Goal: Task Accomplishment & Management: Complete application form

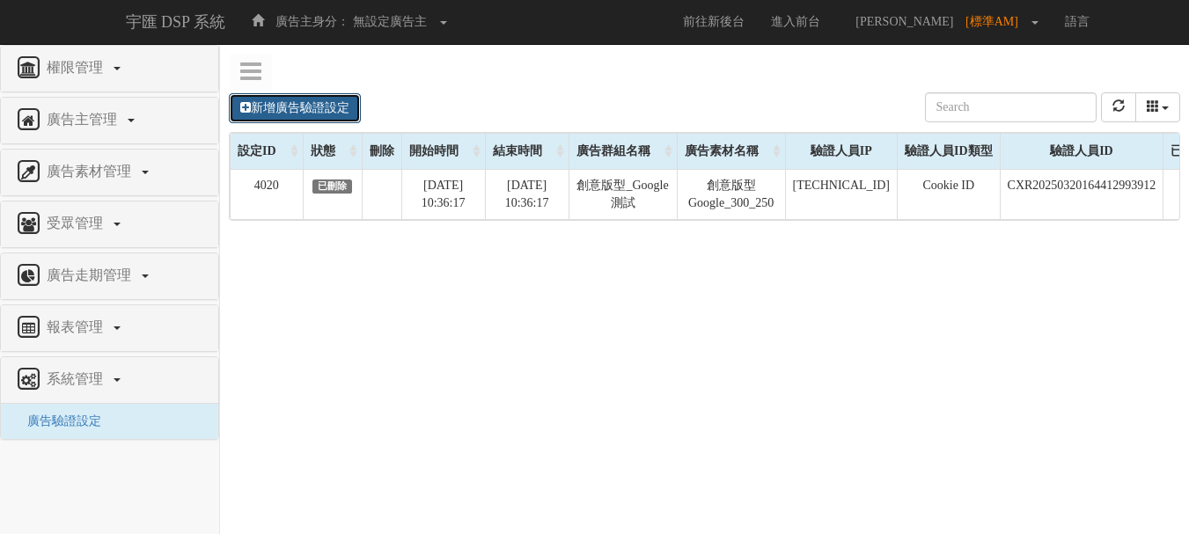
click at [327, 107] on link "新增廣告驗證設定" at bounding box center [295, 108] width 132 height 30
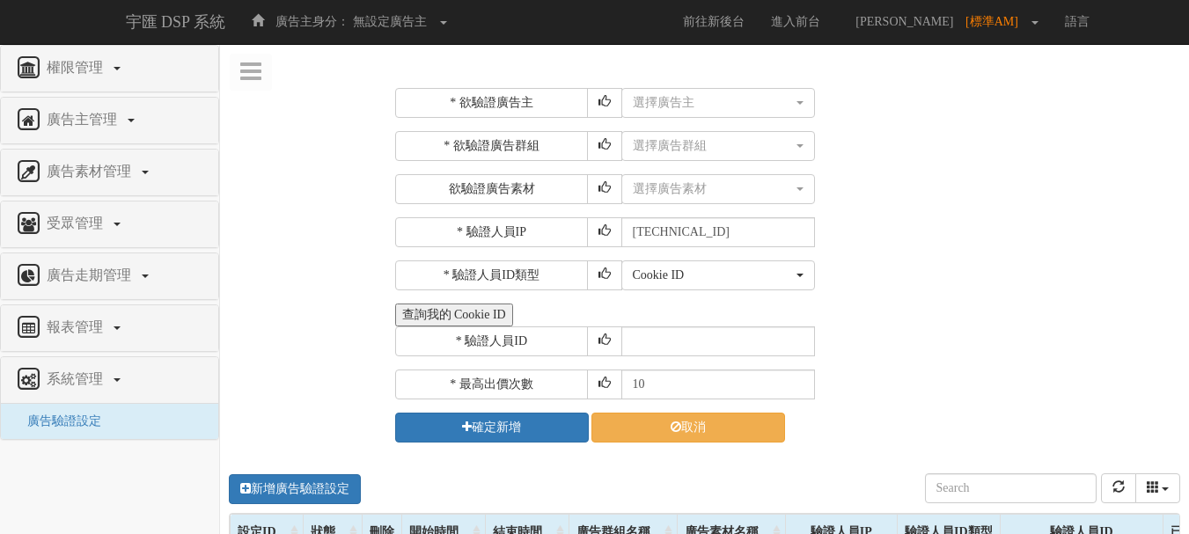
click at [651, 121] on div "* 欲驗證廣告主 選擇廣告主 特力+ 科技紫薇網 Momo Uniqlo EFShop 樂天 屈臣氏[PERSON_NAME] sinyi 信義房屋 S2_B…" at bounding box center [786, 265] width 782 height 355
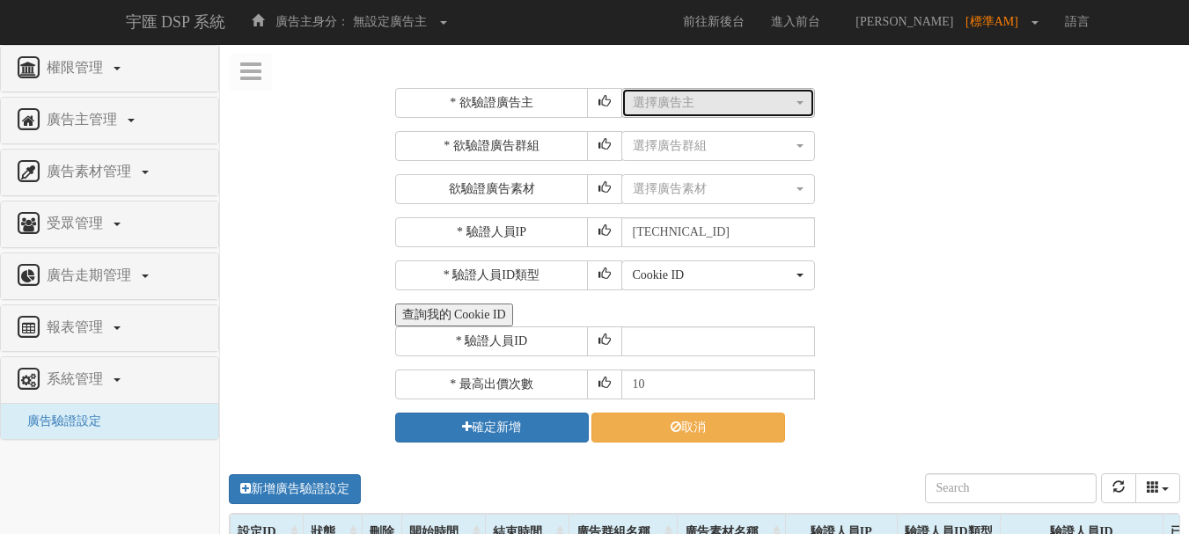
click at [659, 115] on button "選擇廣告主" at bounding box center [719, 103] width 194 height 30
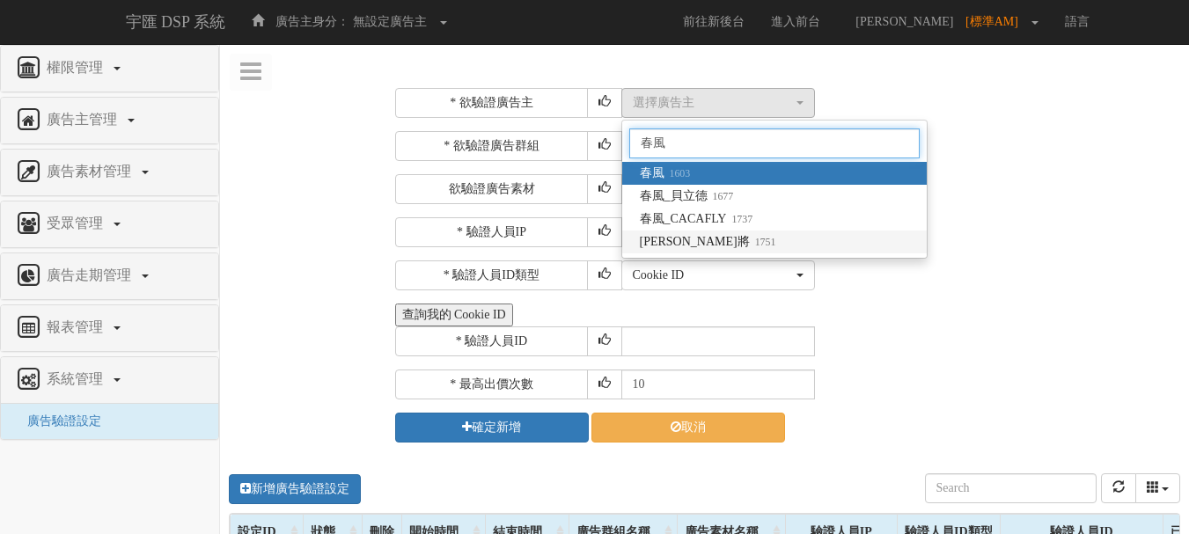
type input "春風"
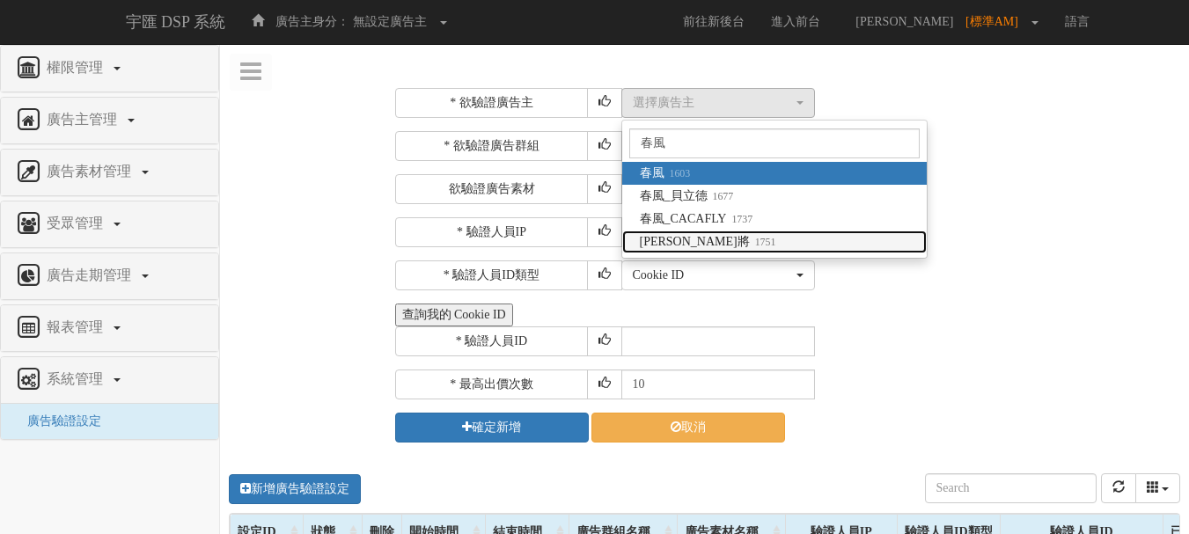
click at [659, 243] on span "[PERSON_NAME]將 1751" at bounding box center [708, 242] width 136 height 18
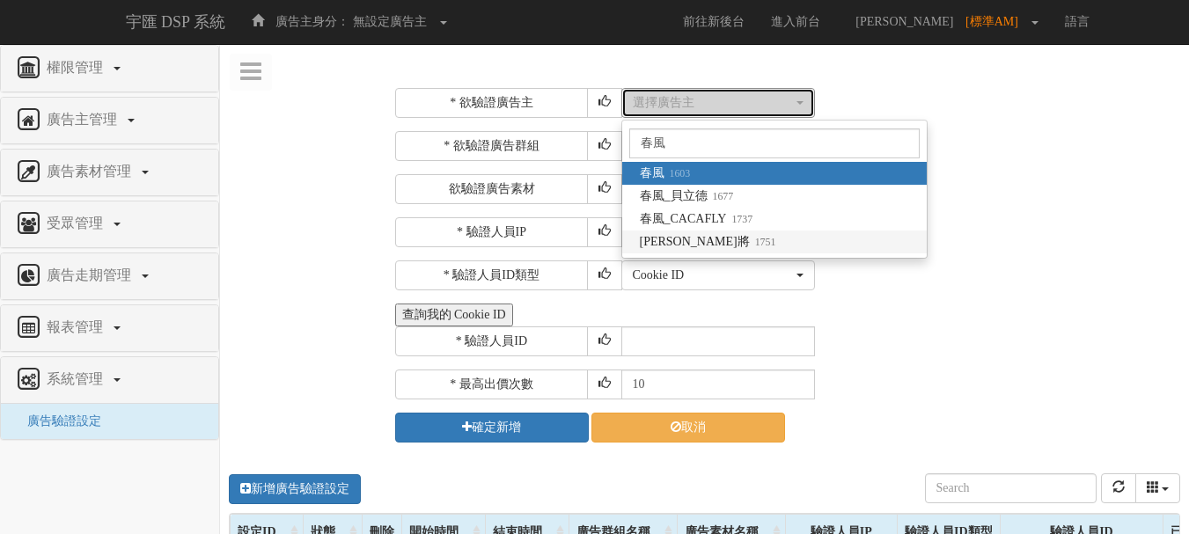
select select "1751"
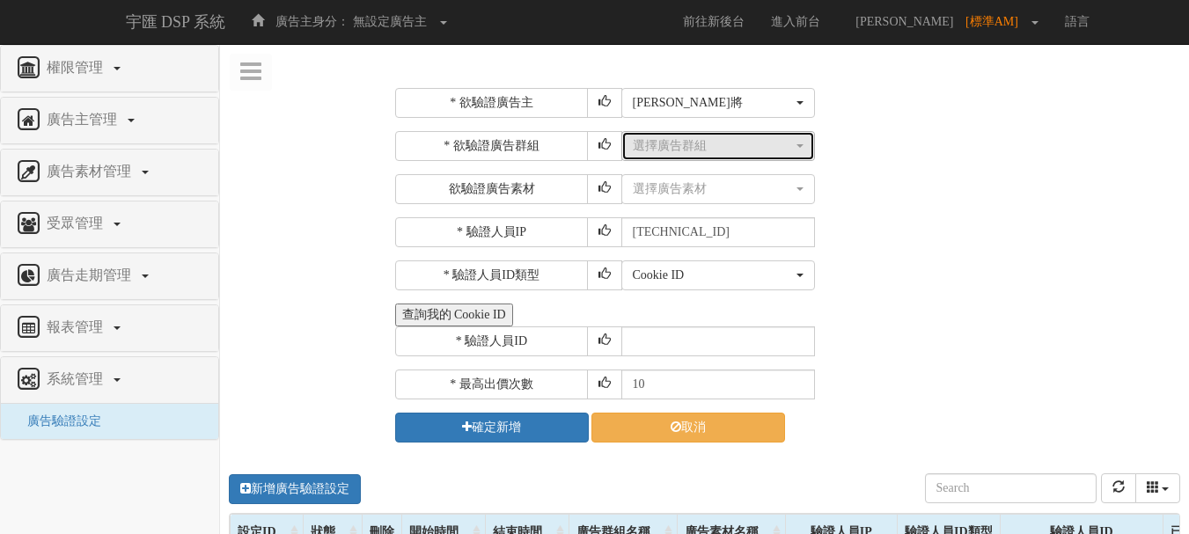
click at [698, 148] on div "選擇廣告群組" at bounding box center [713, 146] width 160 height 18
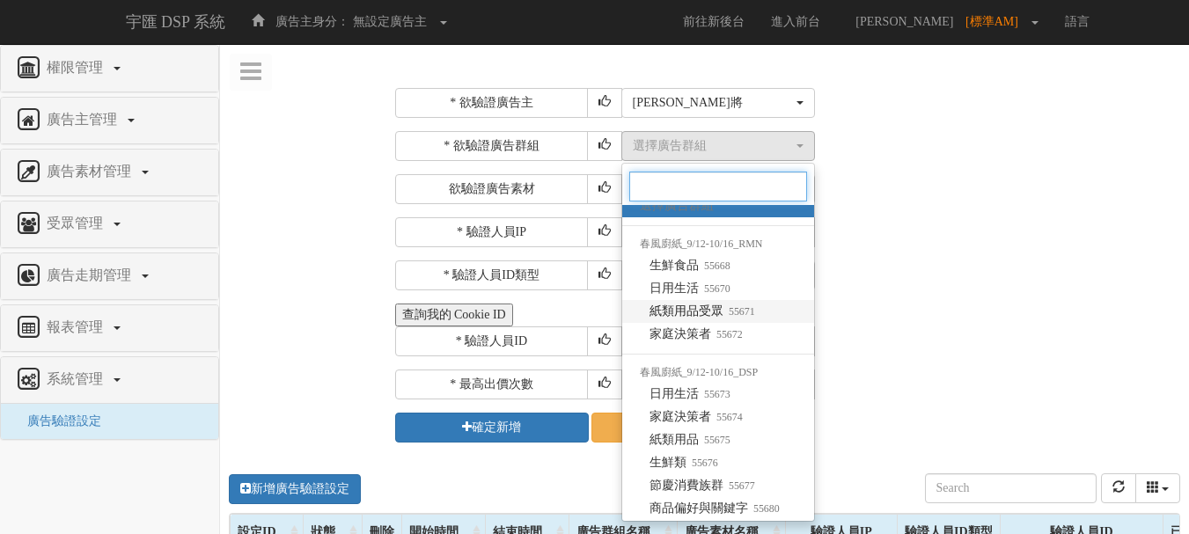
scroll to position [14, 0]
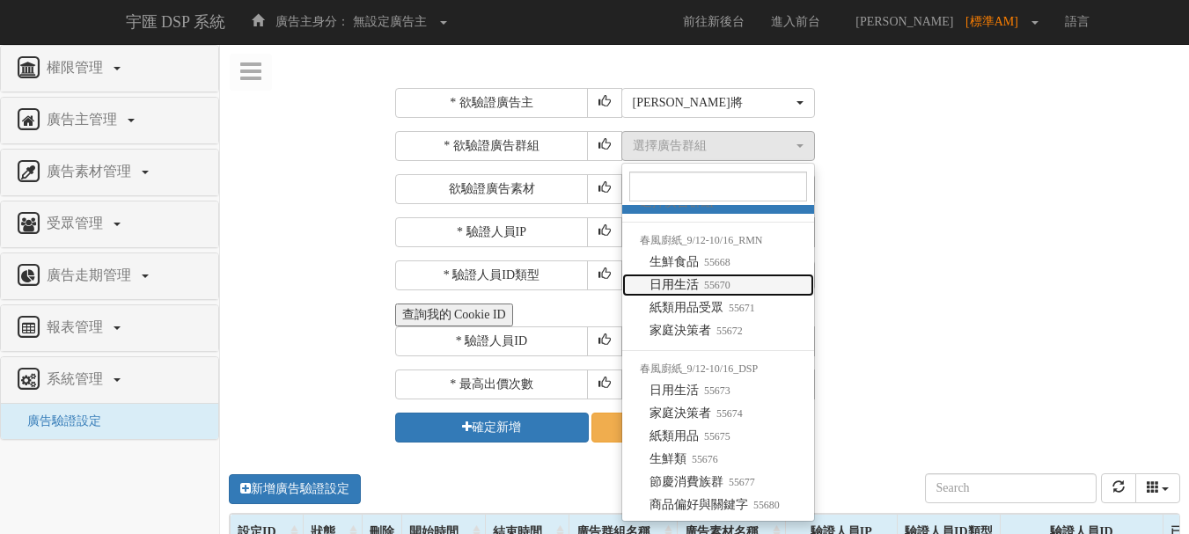
click at [710, 286] on small "55670" at bounding box center [715, 285] width 32 height 12
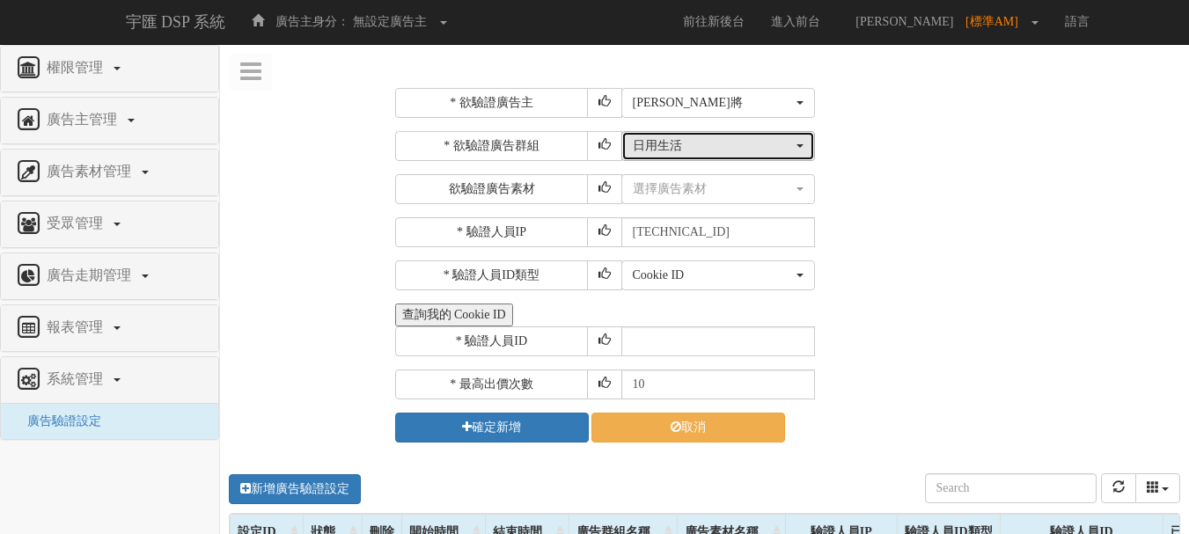
click at [695, 150] on div "日用生活" at bounding box center [713, 146] width 160 height 18
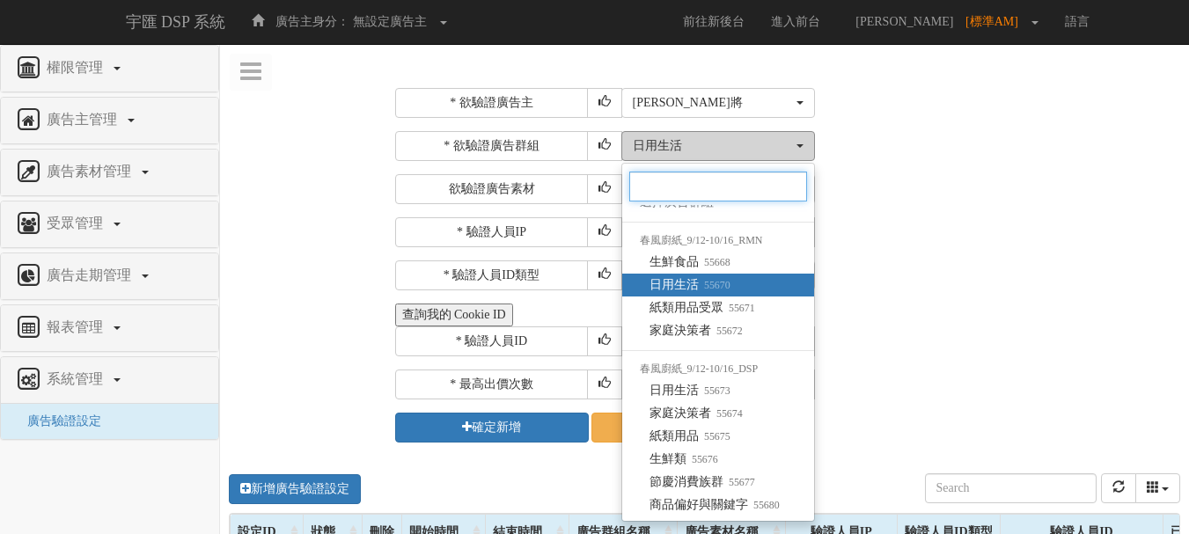
scroll to position [0, 0]
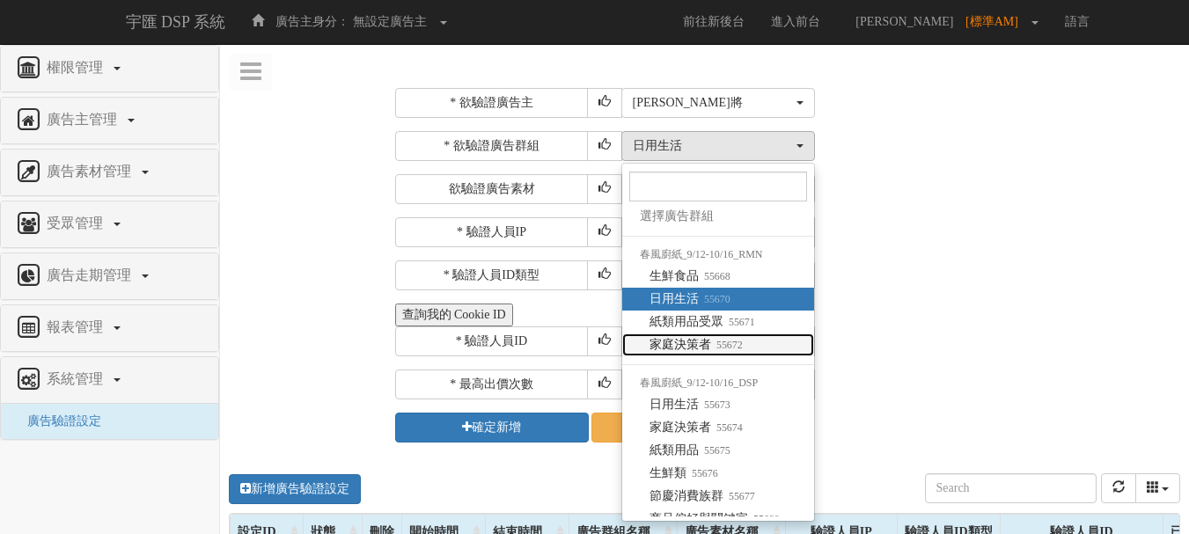
click at [704, 334] on link "家庭決策者 55672" at bounding box center [718, 345] width 192 height 23
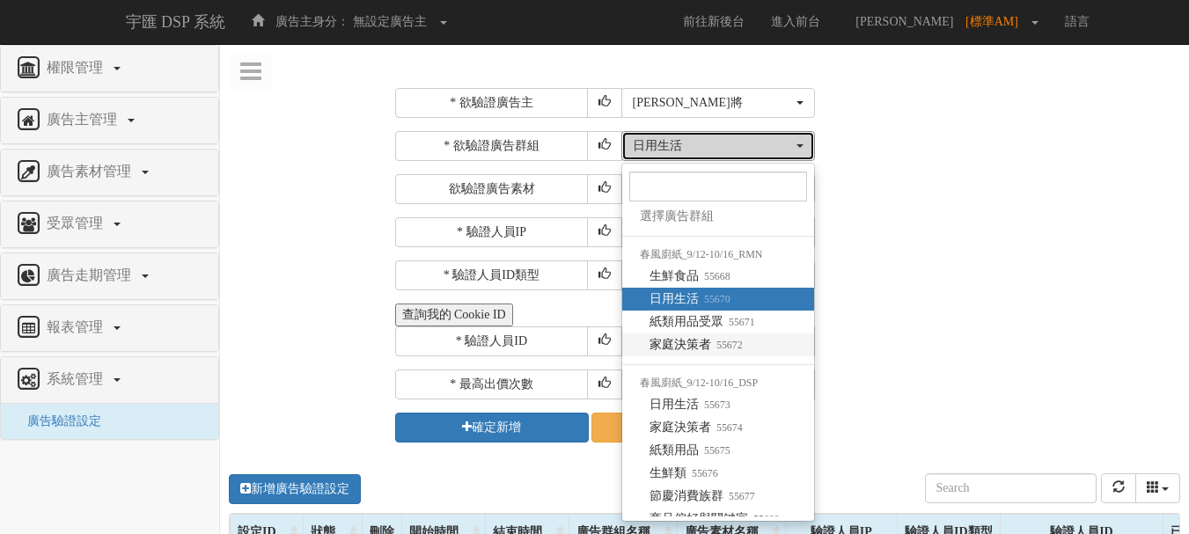
select select "55672"
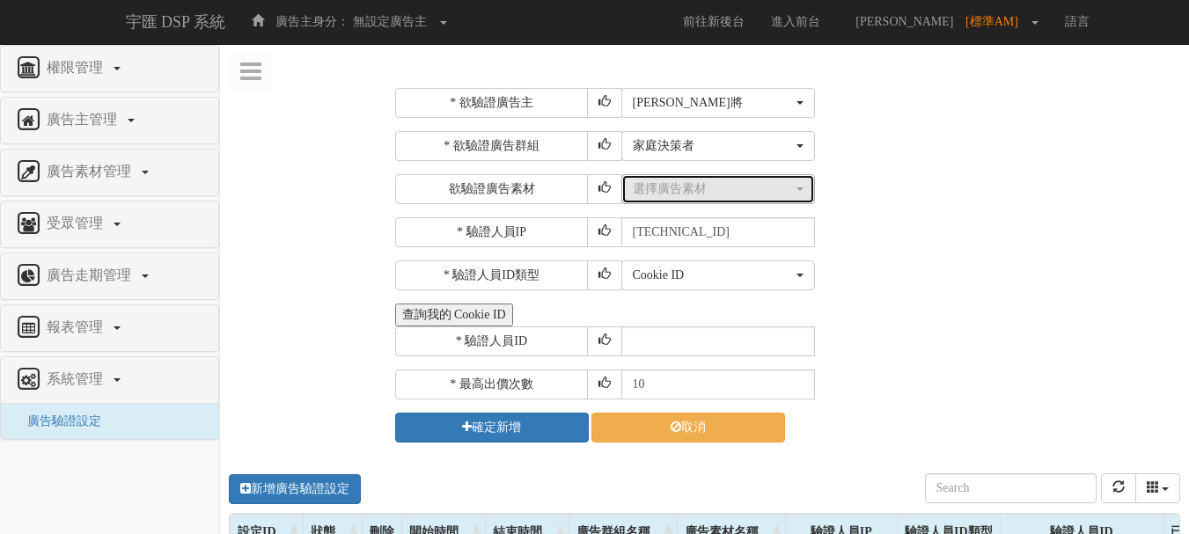
click at [699, 202] on button "選擇廣告素材" at bounding box center [719, 189] width 194 height 30
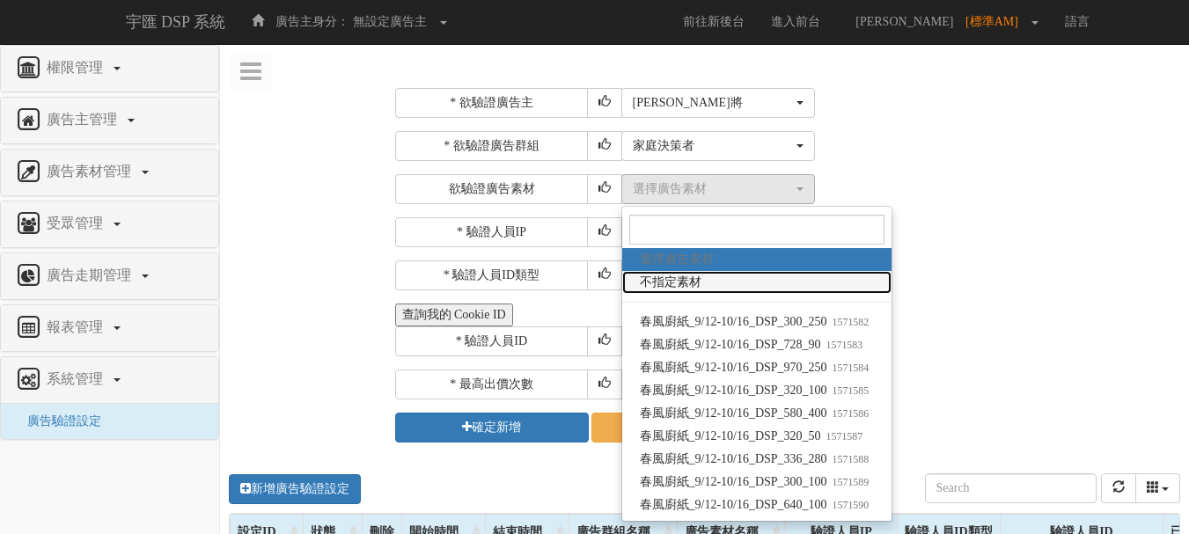
click at [707, 272] on link "不指定素材" at bounding box center [757, 282] width 270 height 23
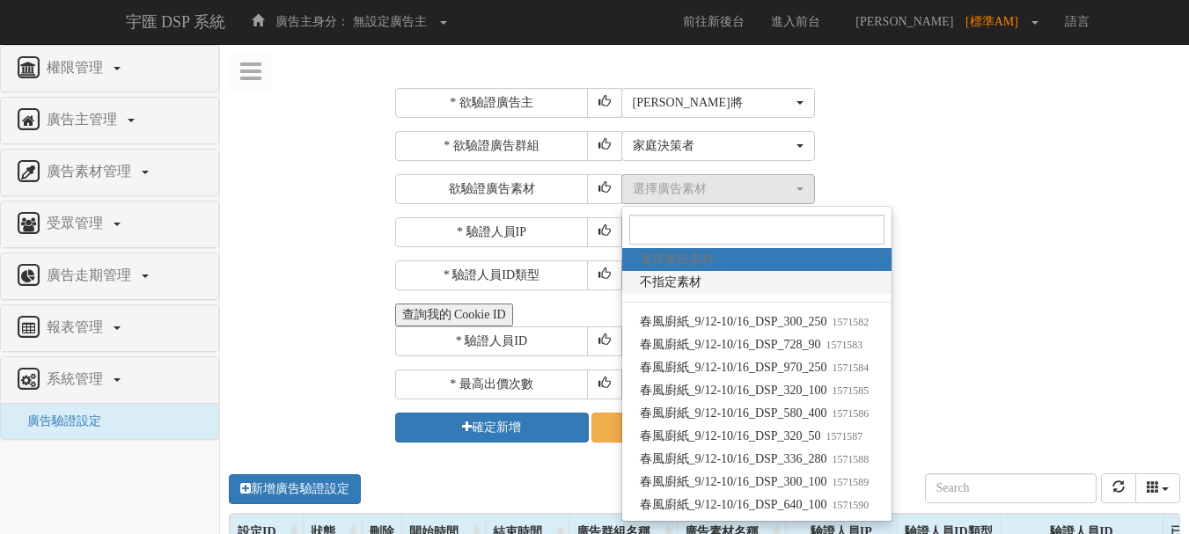
select select "-1"
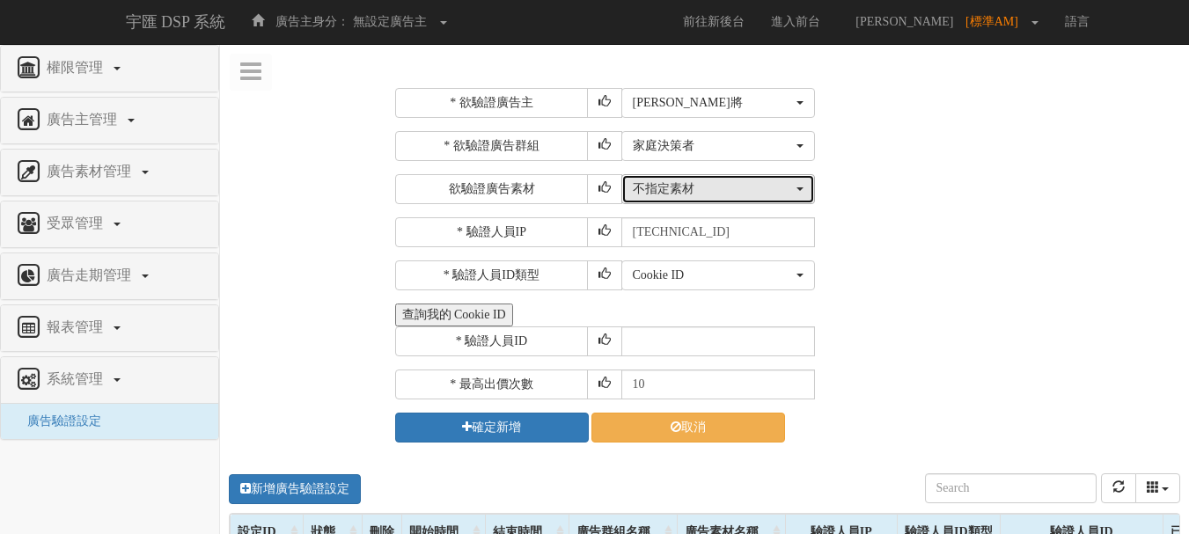
click at [688, 193] on div "不指定素材" at bounding box center [713, 189] width 160 height 18
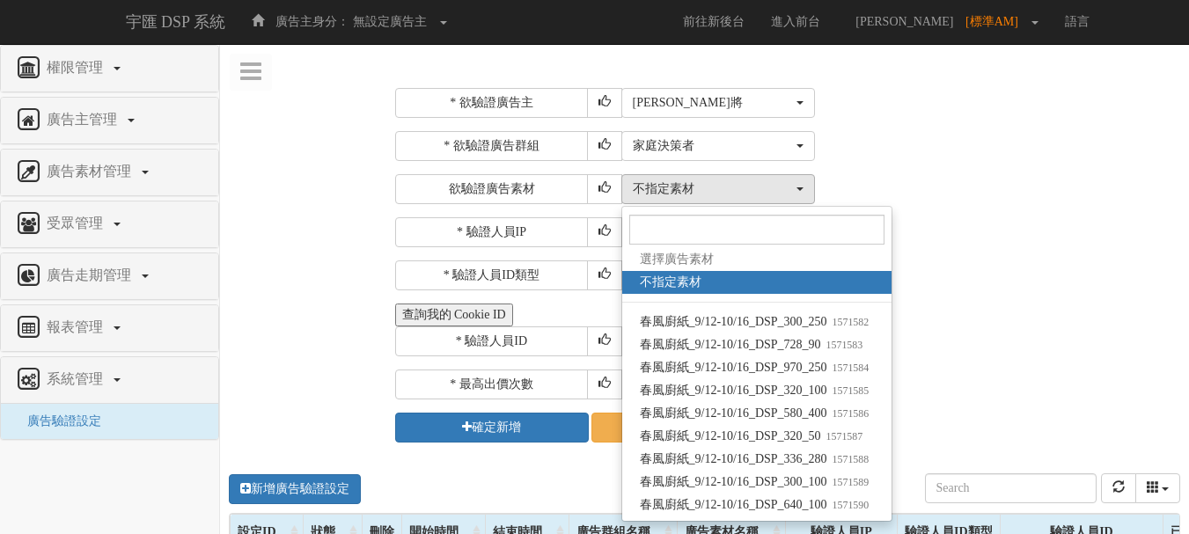
click at [707, 282] on link "不指定素材" at bounding box center [757, 282] width 270 height 23
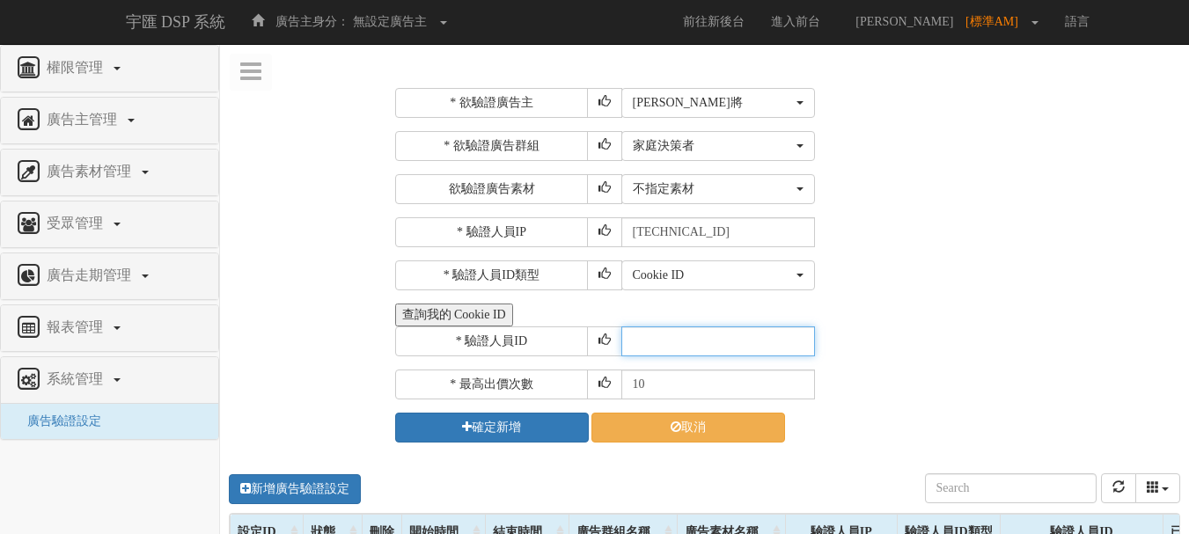
click at [680, 349] on input "text" at bounding box center [719, 342] width 194 height 30
type input "CER20250507102708866295"
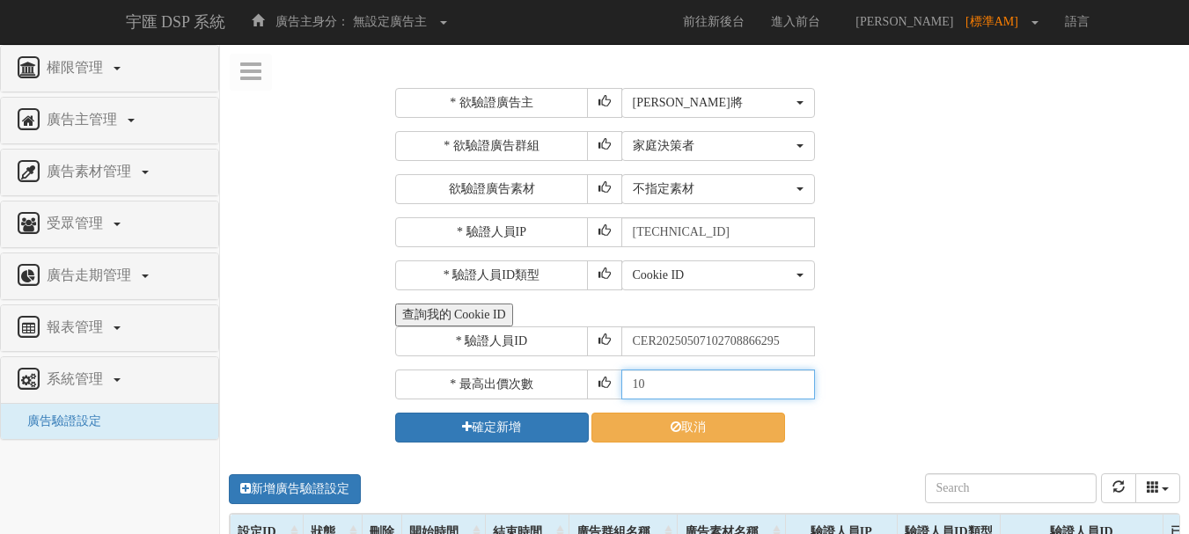
click at [637, 390] on input "10" at bounding box center [719, 385] width 194 height 30
type input "30"
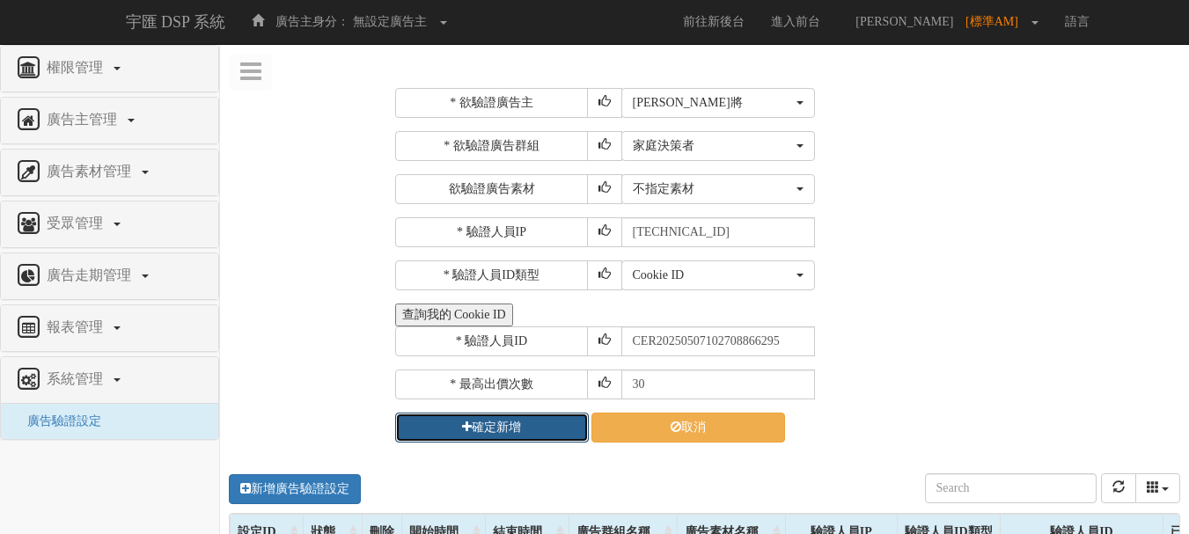
click at [529, 421] on button "確定新增" at bounding box center [492, 428] width 194 height 30
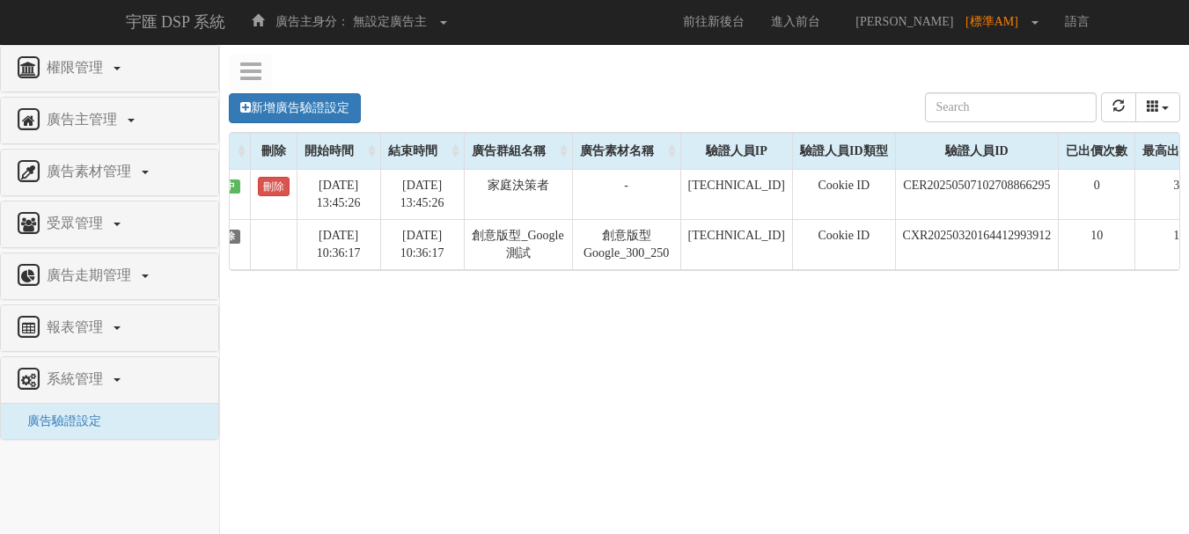
scroll to position [0, 167]
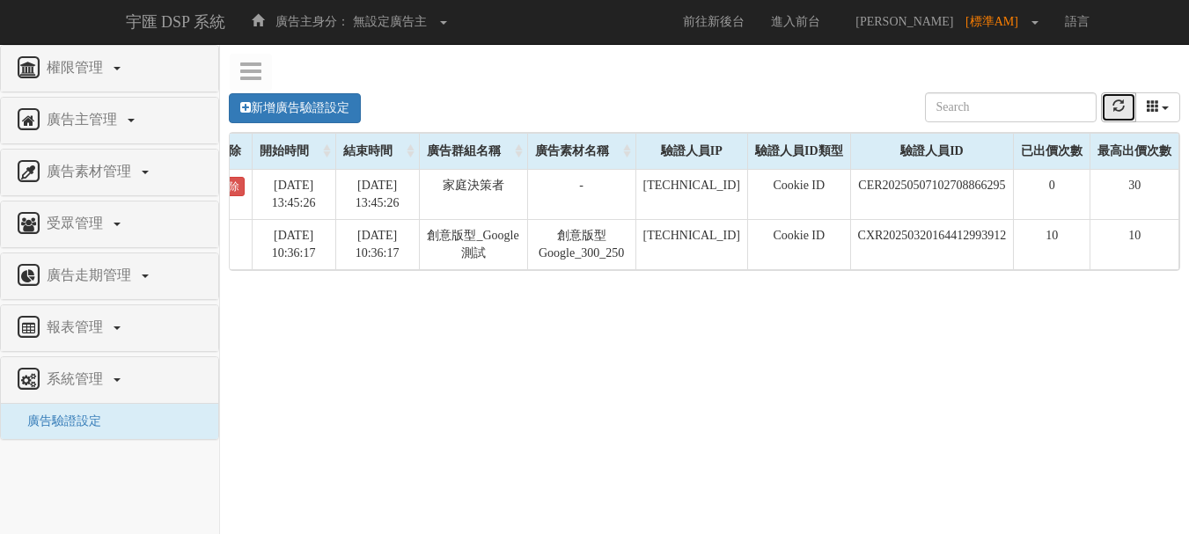
click at [1115, 117] on button "refresh" at bounding box center [1118, 107] width 35 height 30
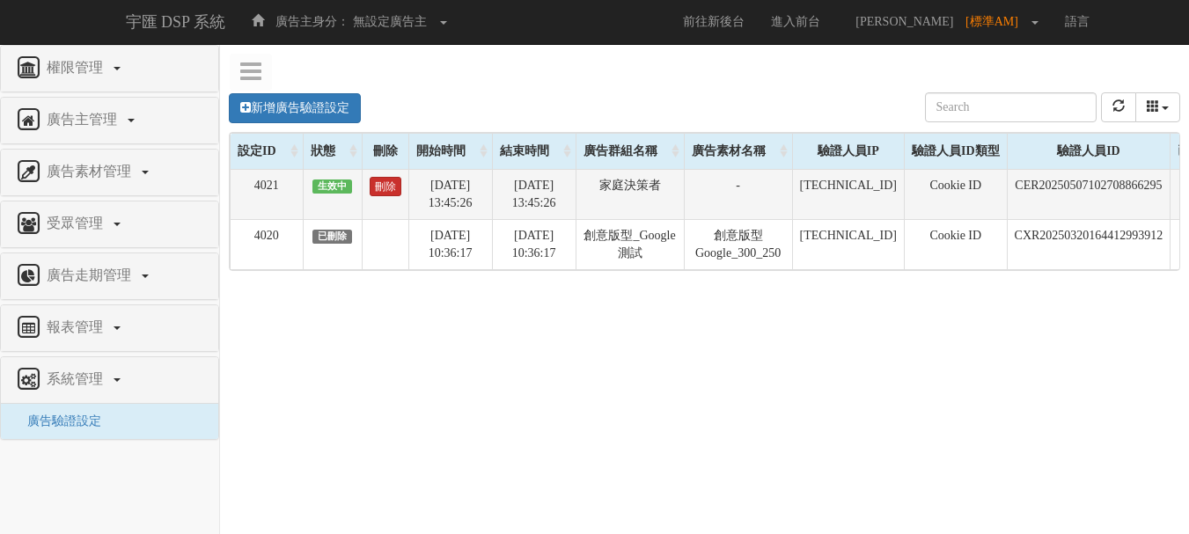
click at [392, 189] on link "刪除" at bounding box center [386, 186] width 32 height 19
